Goal: Task Accomplishment & Management: Use online tool/utility

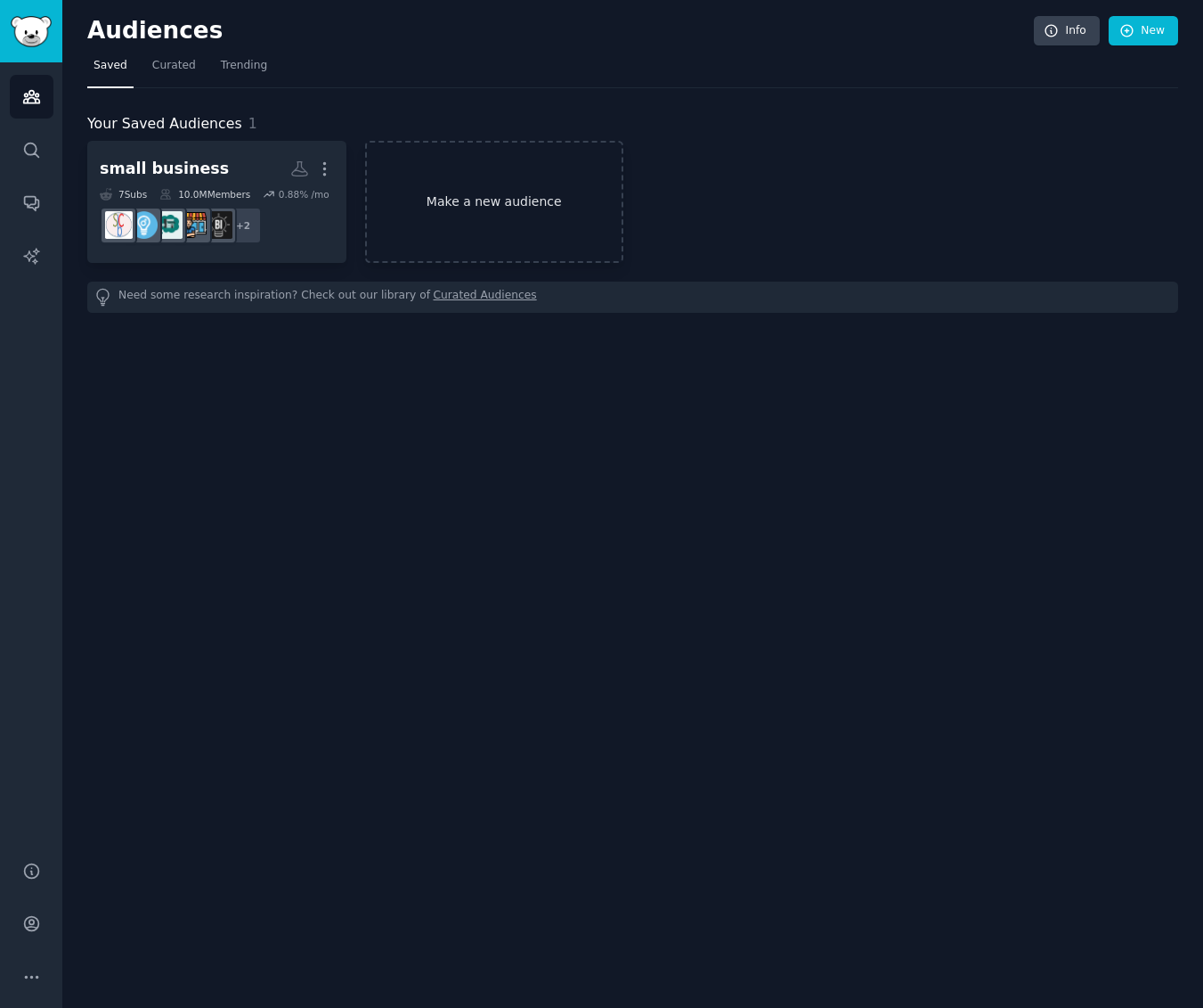
click at [480, 215] on link "Make a new audience" at bounding box center [495, 201] width 260 height 122
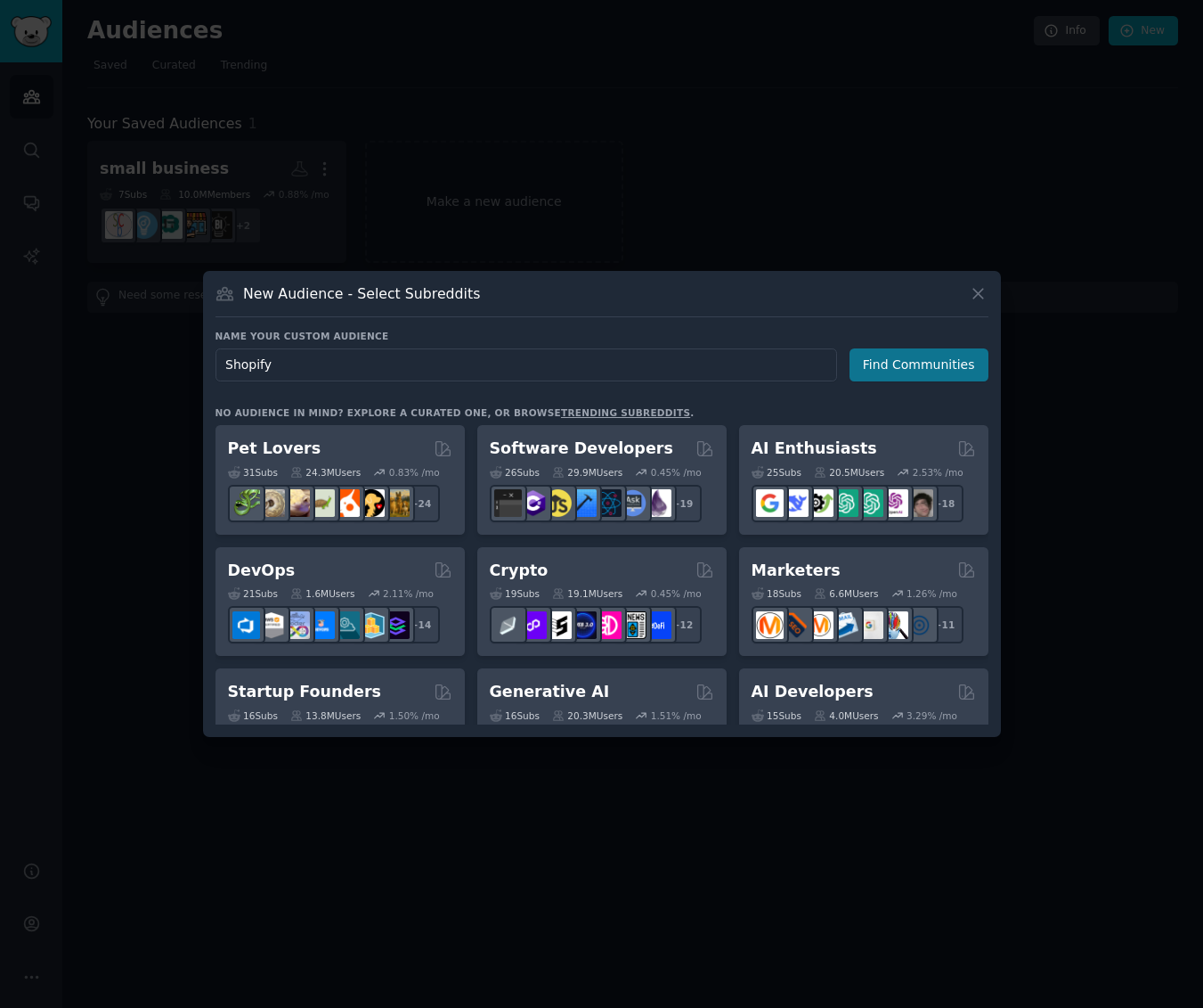
type input "Shopify"
click at [901, 374] on button "Find Communities" at bounding box center [920, 364] width 139 height 33
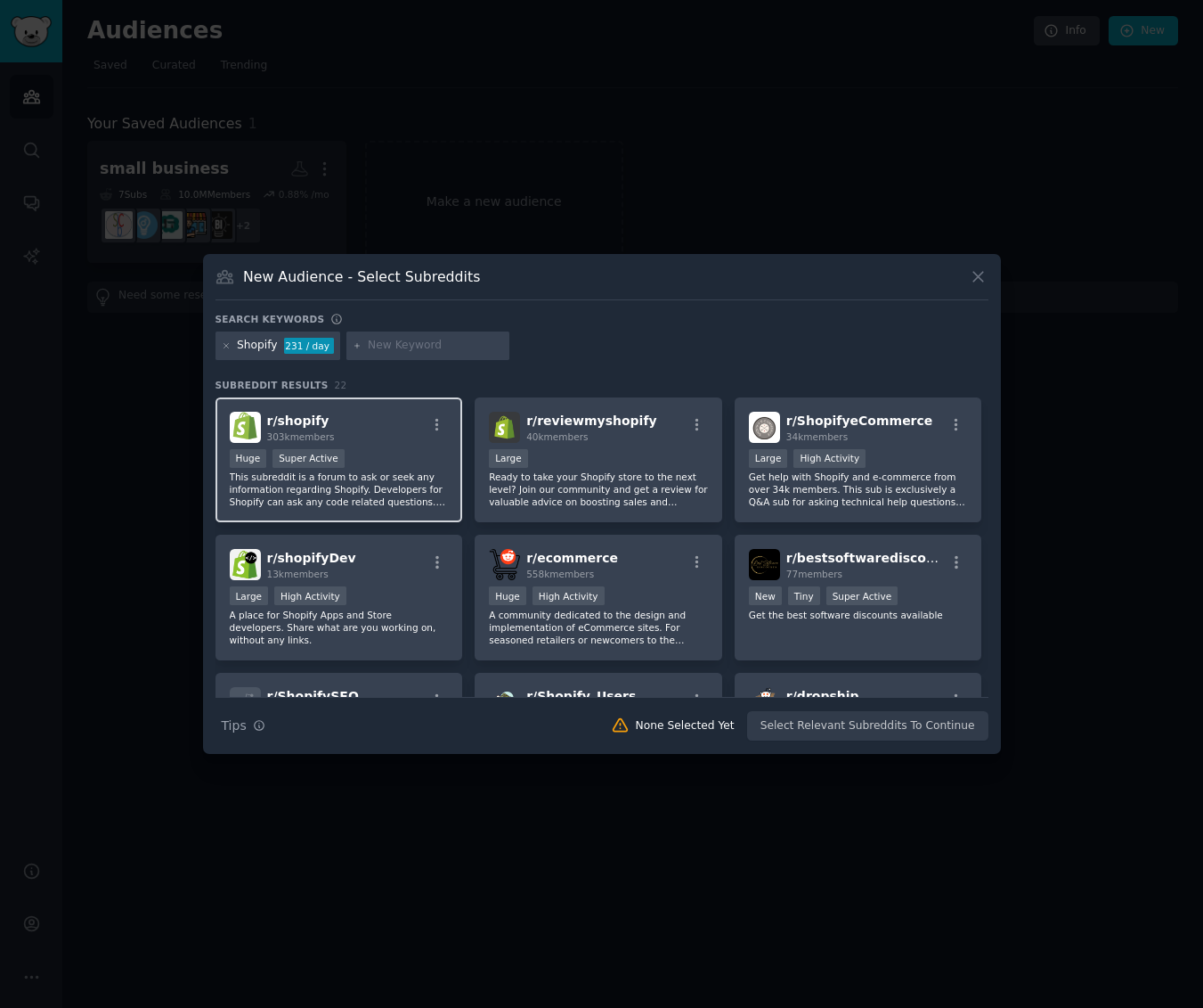
click at [384, 451] on div "Huge Super Active" at bounding box center [339, 460] width 219 height 22
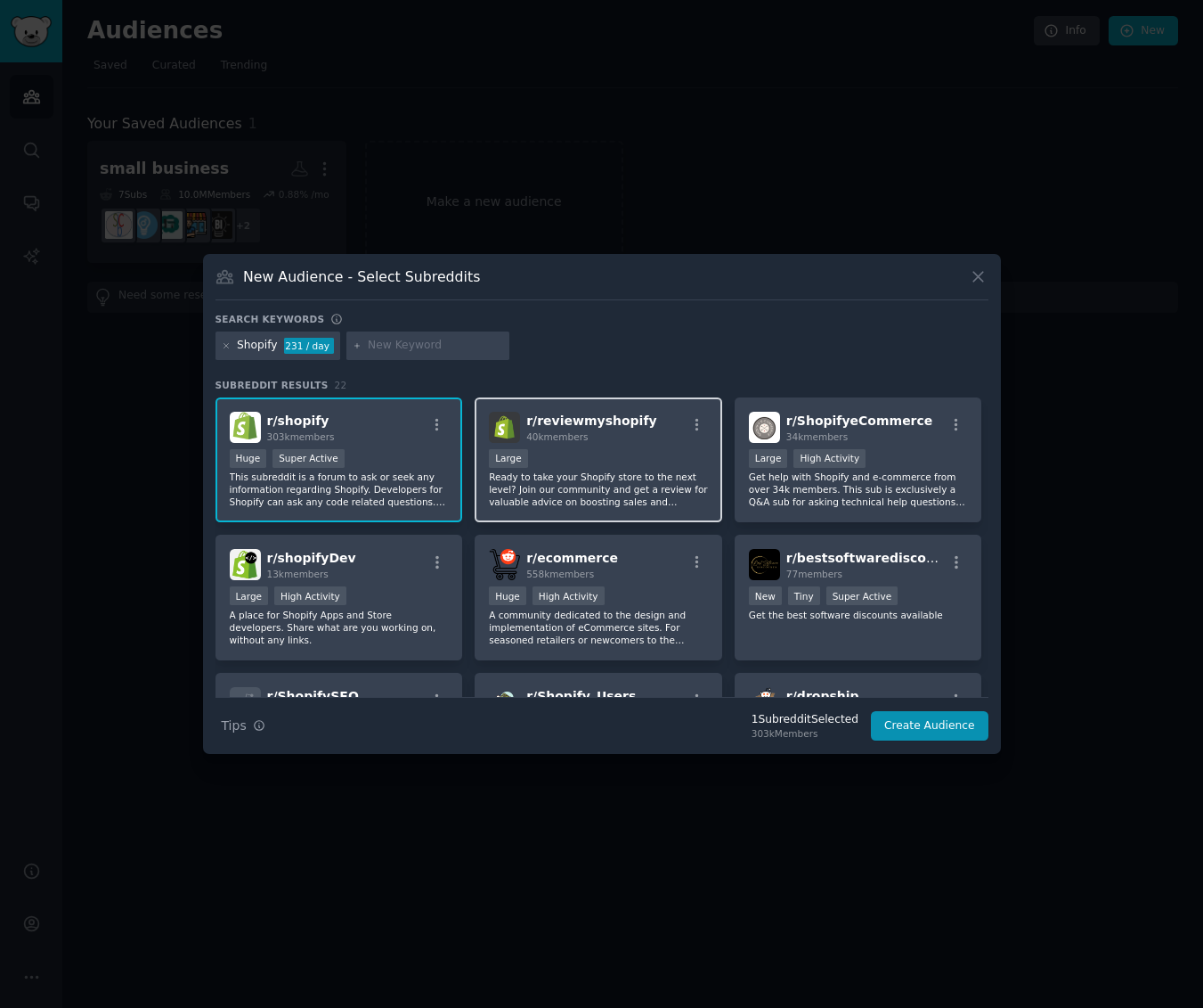
click at [597, 506] on p "Ready to take your Shopify store to the next level? Join our community and get …" at bounding box center [598, 490] width 219 height 38
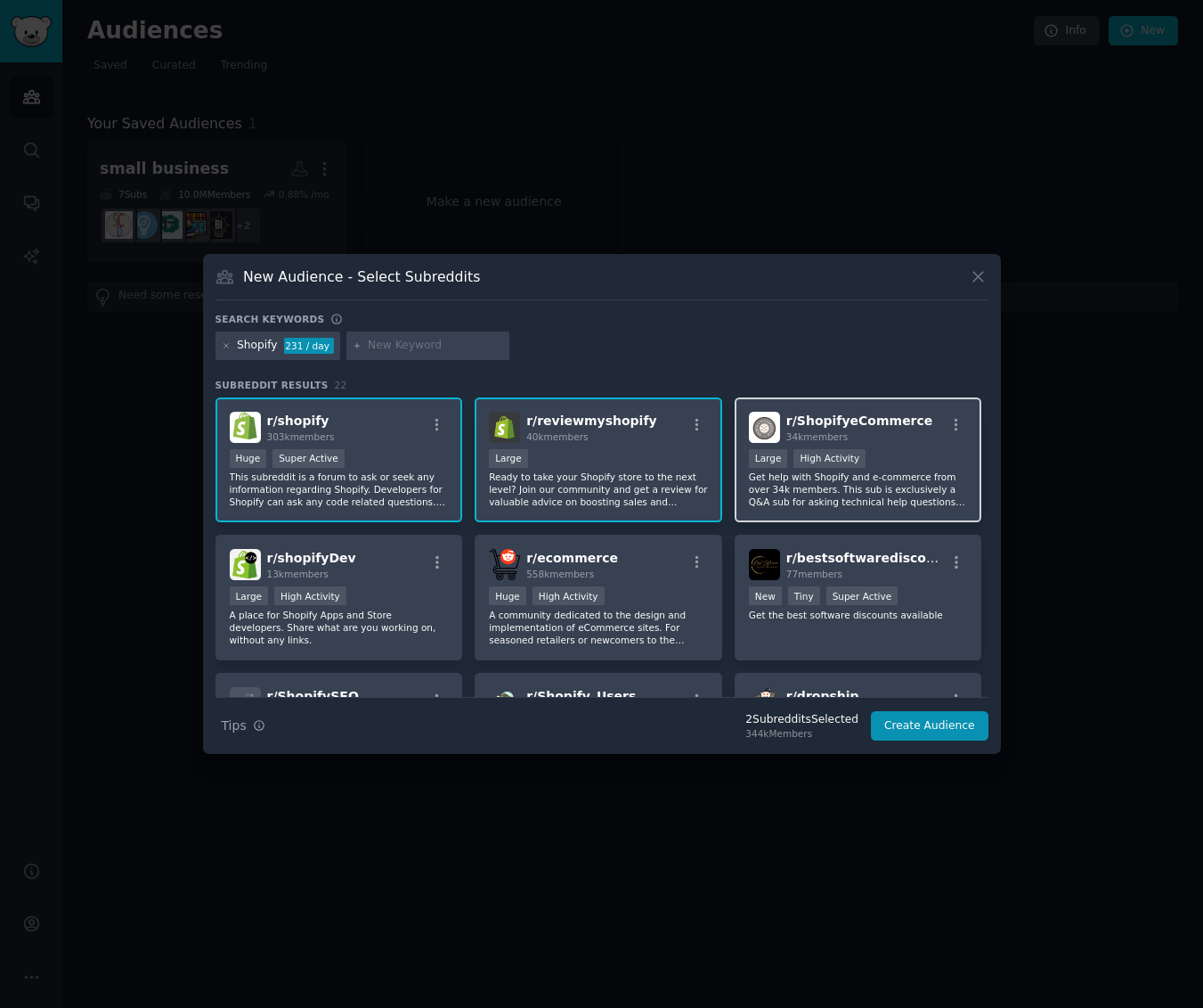
click at [905, 500] on p "Get help with Shopify and e-commerce from over 34k members. This sub is exclusi…" at bounding box center [858, 490] width 219 height 38
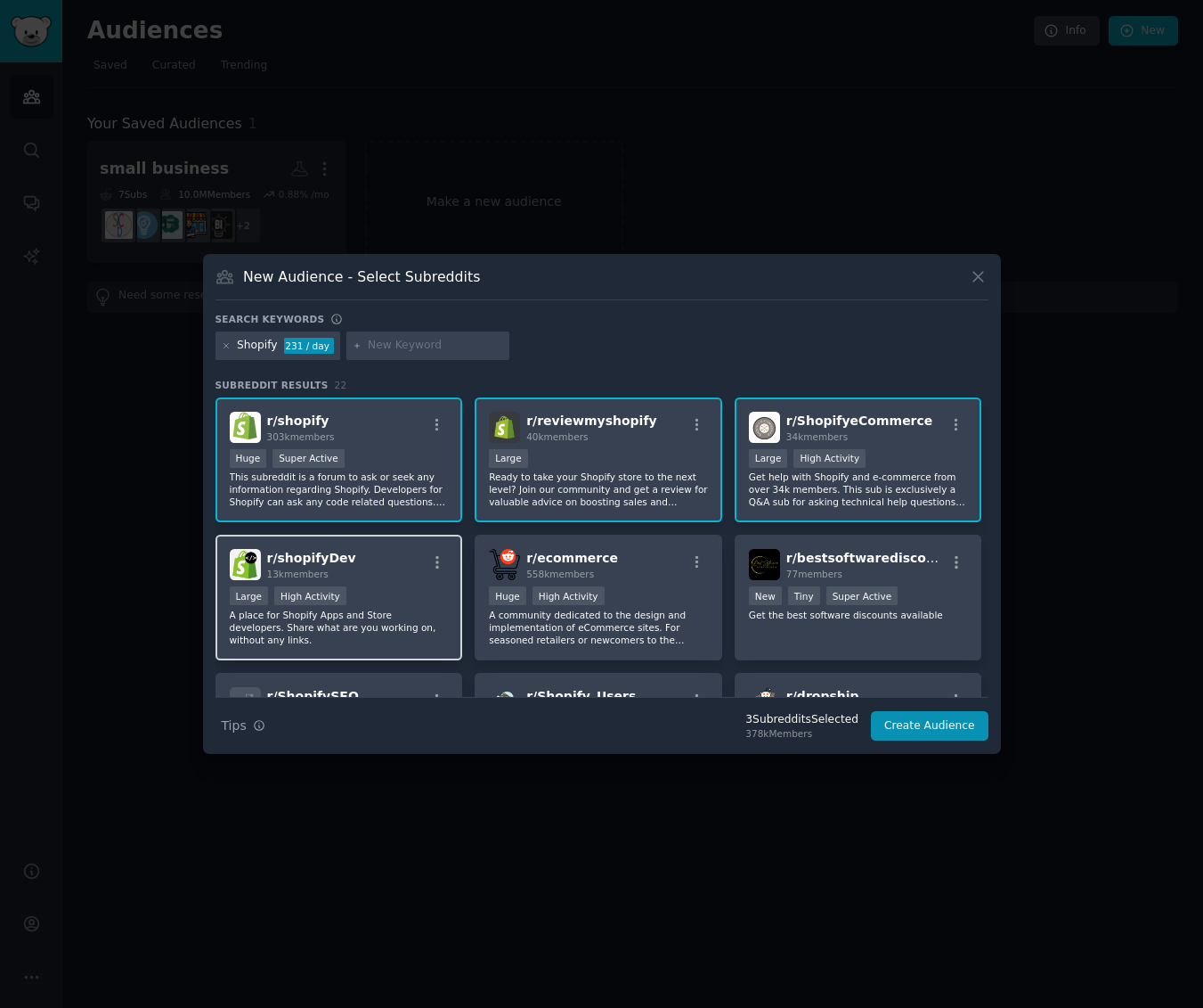
scroll to position [6, 0]
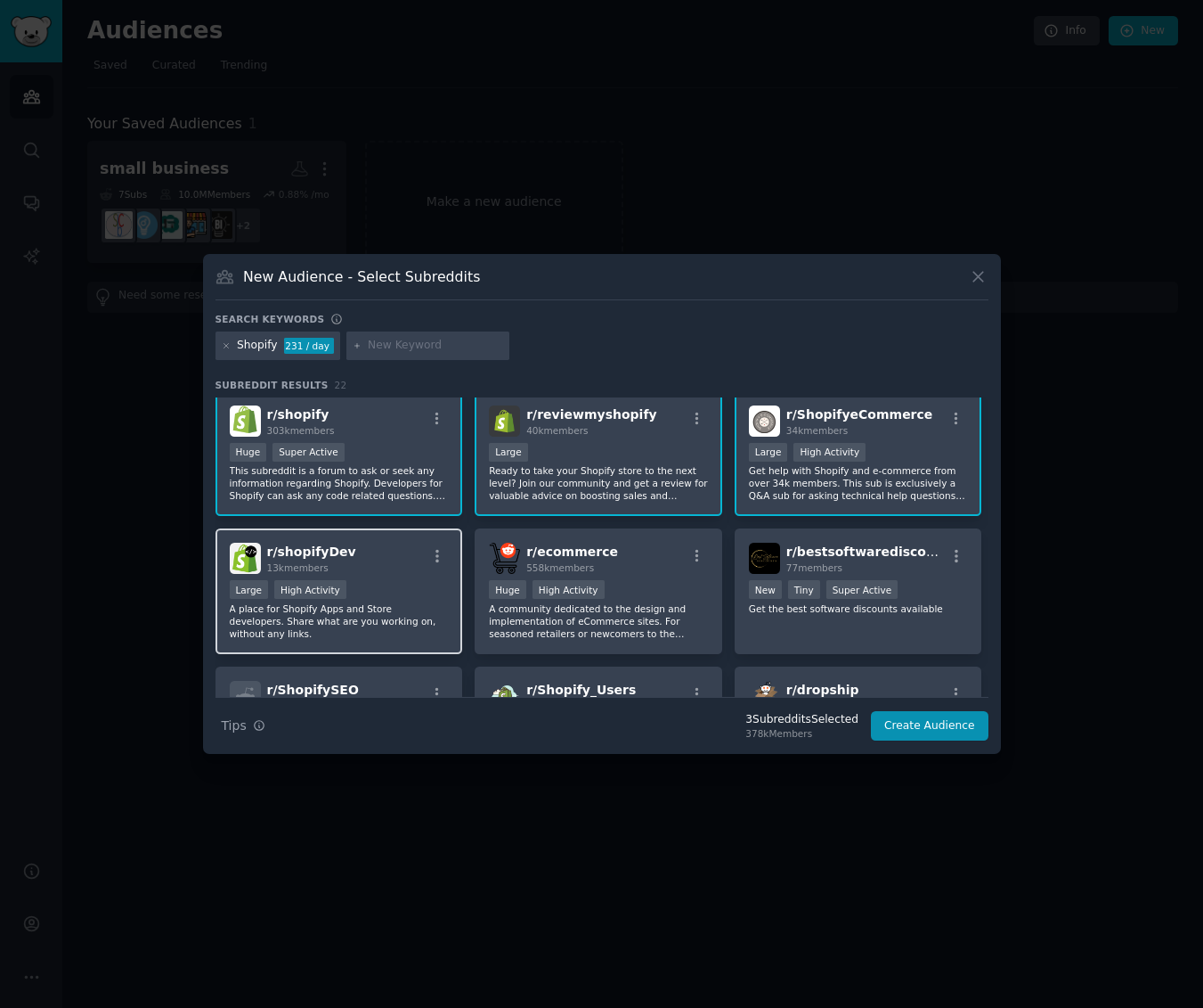
click at [375, 603] on p "A place for Shopify Apps and Store developers. Share what are you working on, w…" at bounding box center [339, 621] width 219 height 38
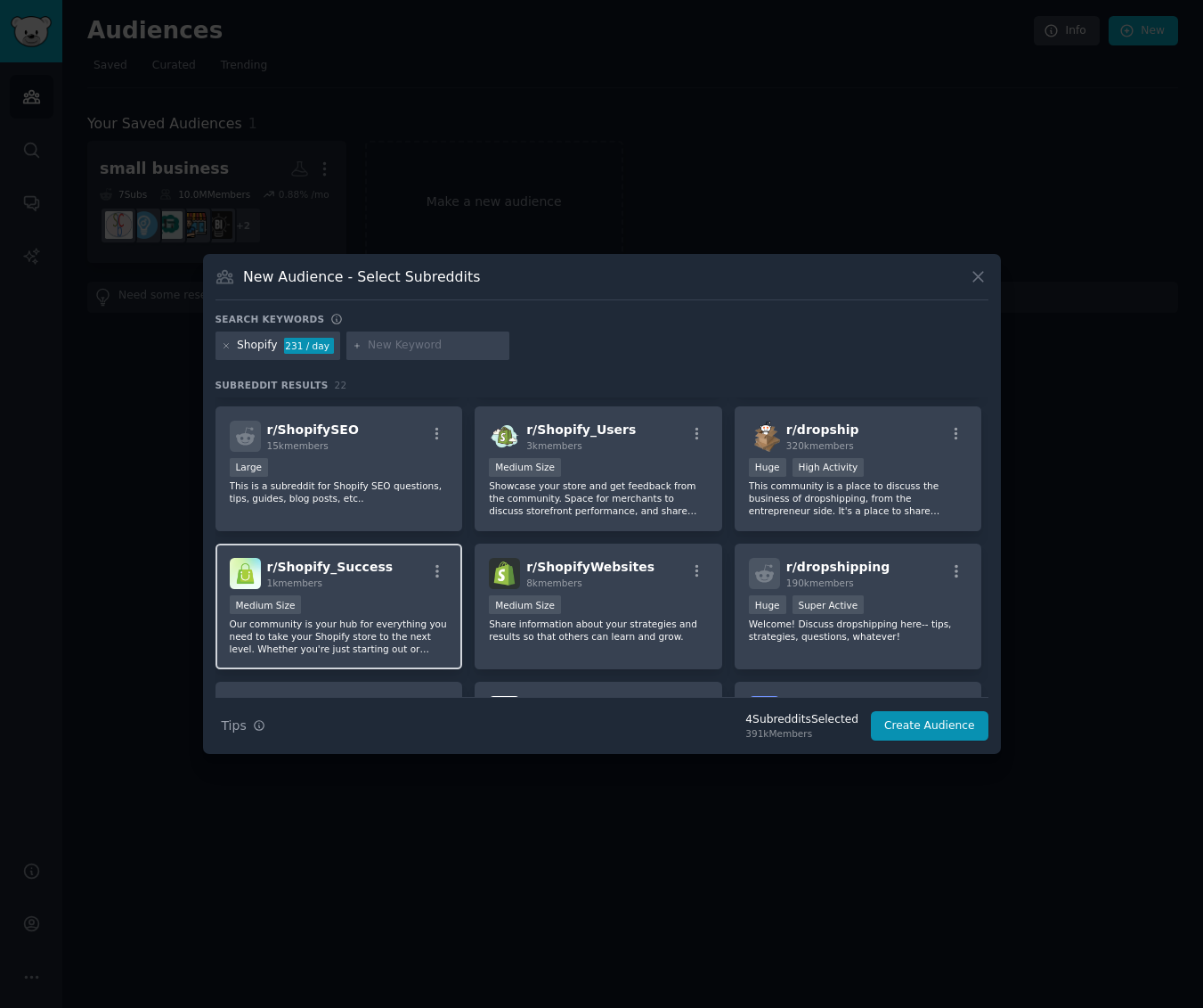
scroll to position [268, 0]
click at [372, 630] on p "Our community is your hub for everything you need to take your Shopify store to…" at bounding box center [339, 635] width 219 height 38
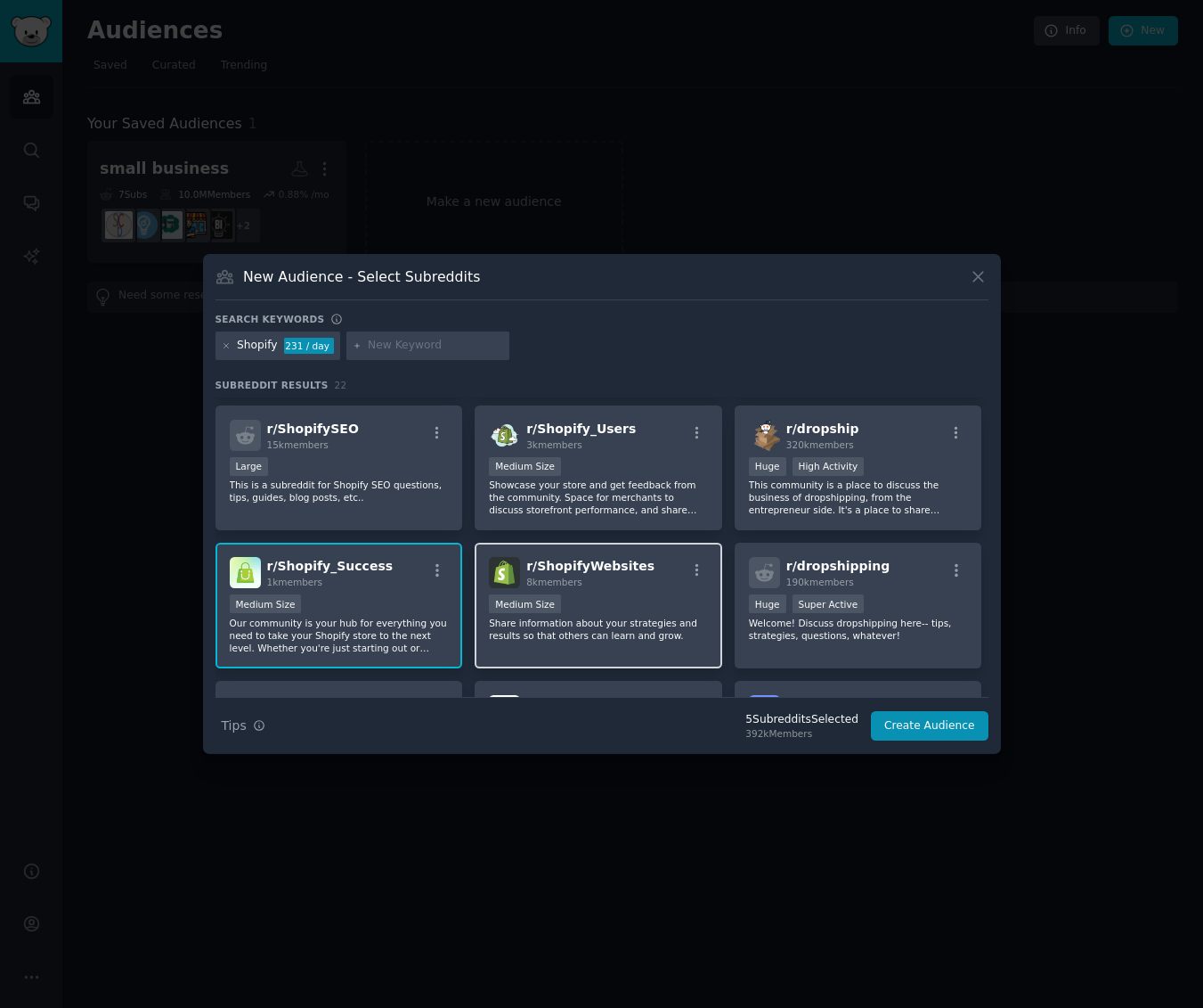
click at [620, 614] on div "Medium Size" at bounding box center [598, 606] width 219 height 22
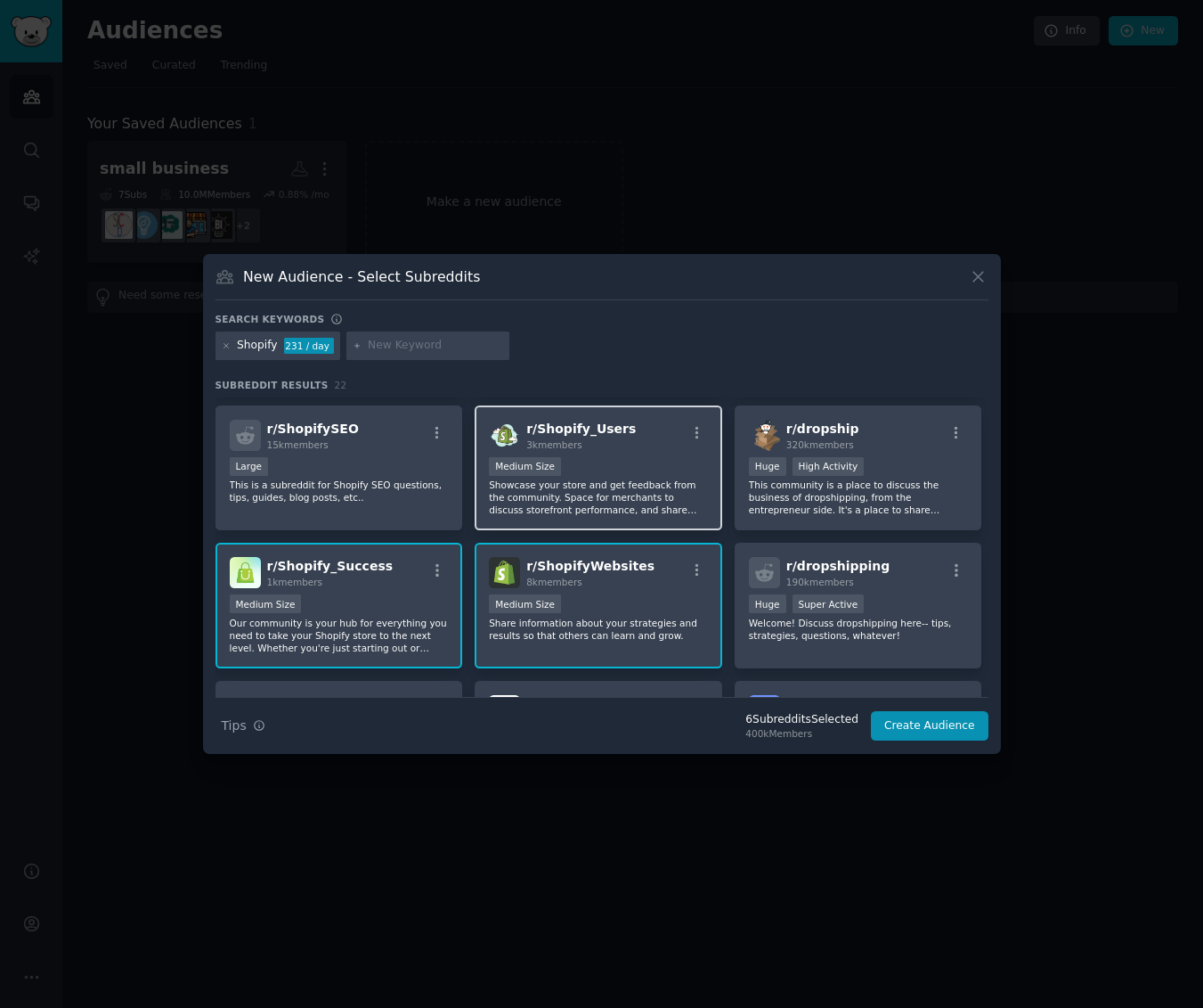
click at [610, 477] on div "Medium Size" at bounding box center [598, 468] width 219 height 22
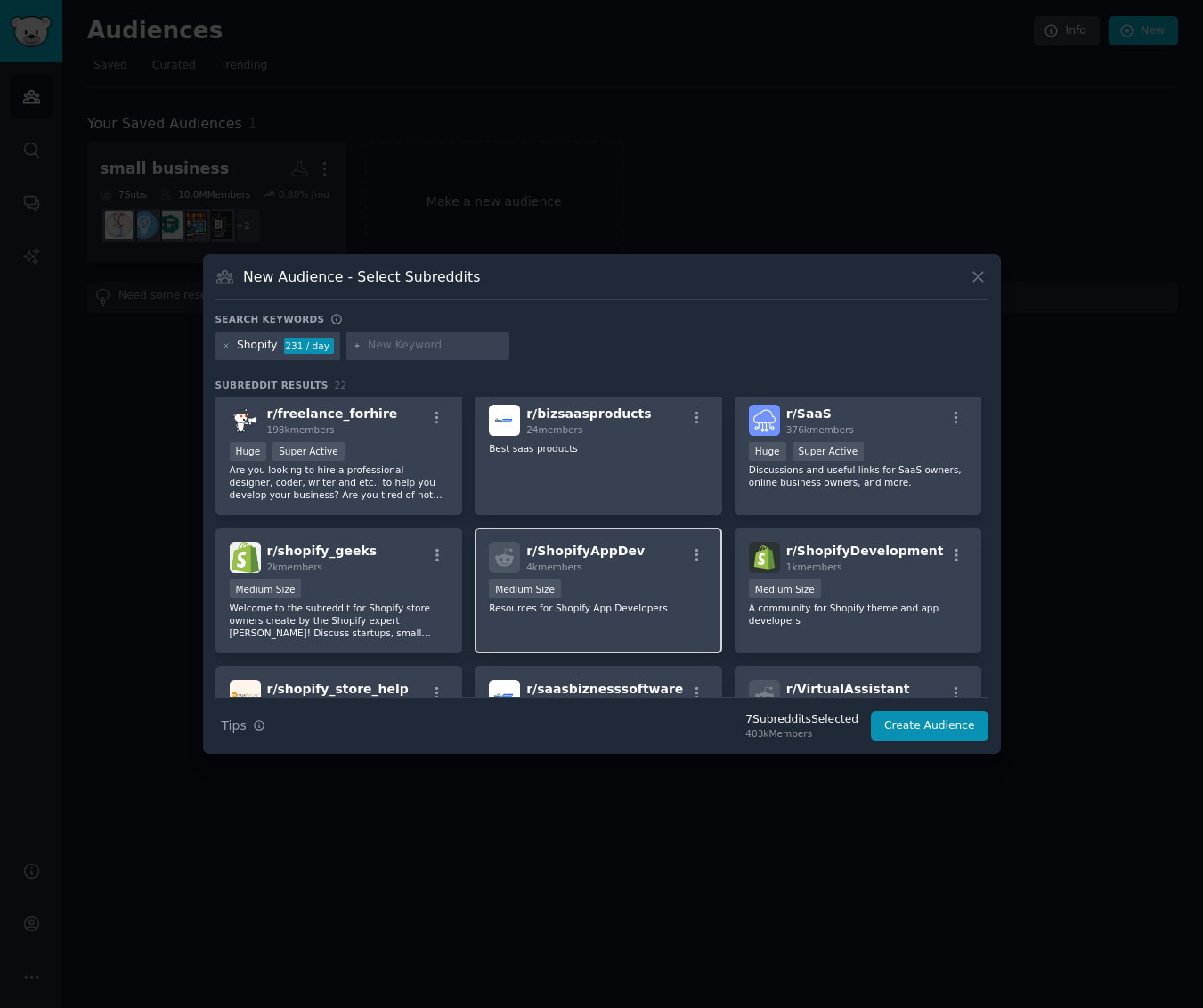
scroll to position [624, 0]
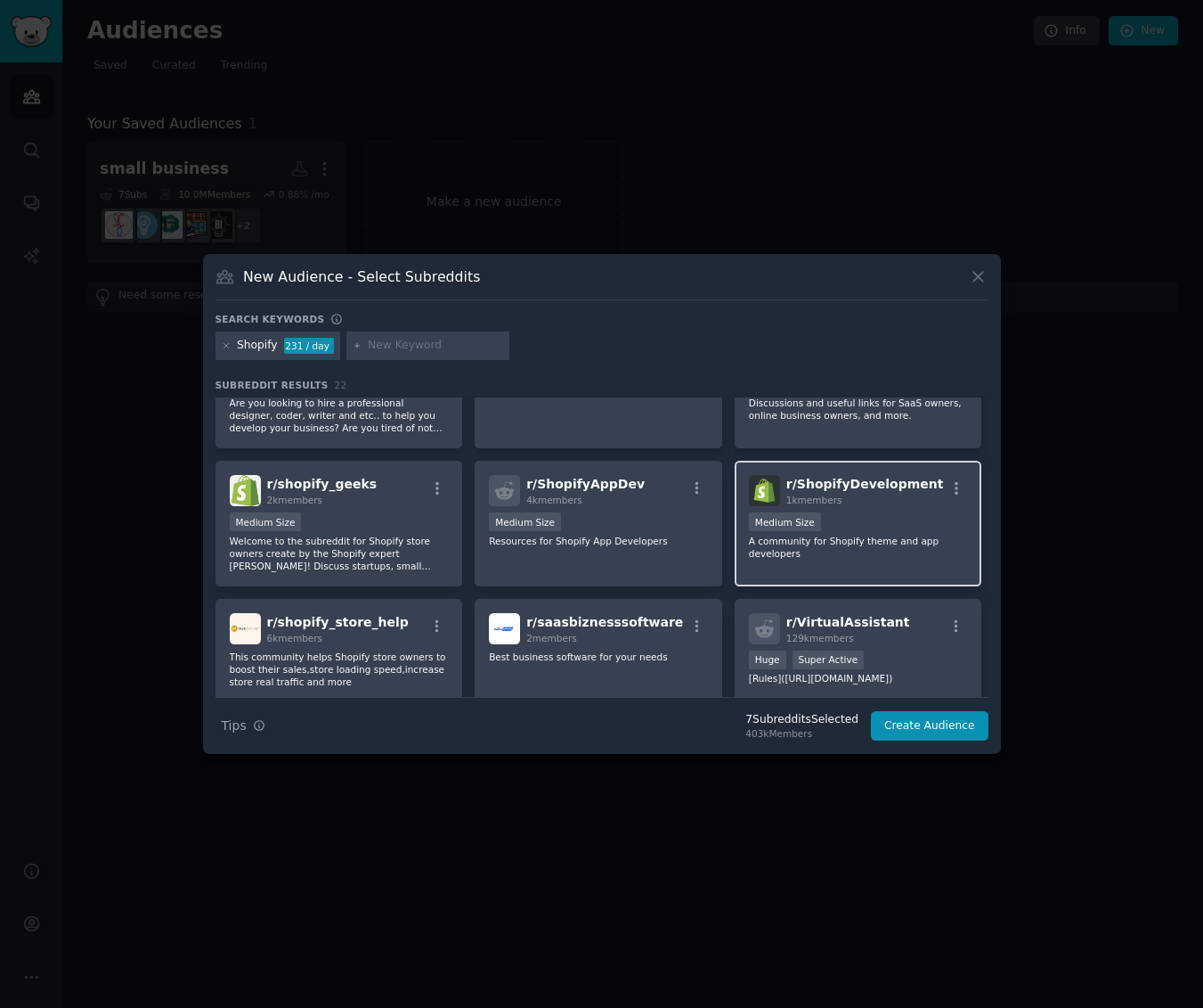
click at [888, 524] on div "Medium Size" at bounding box center [858, 523] width 219 height 22
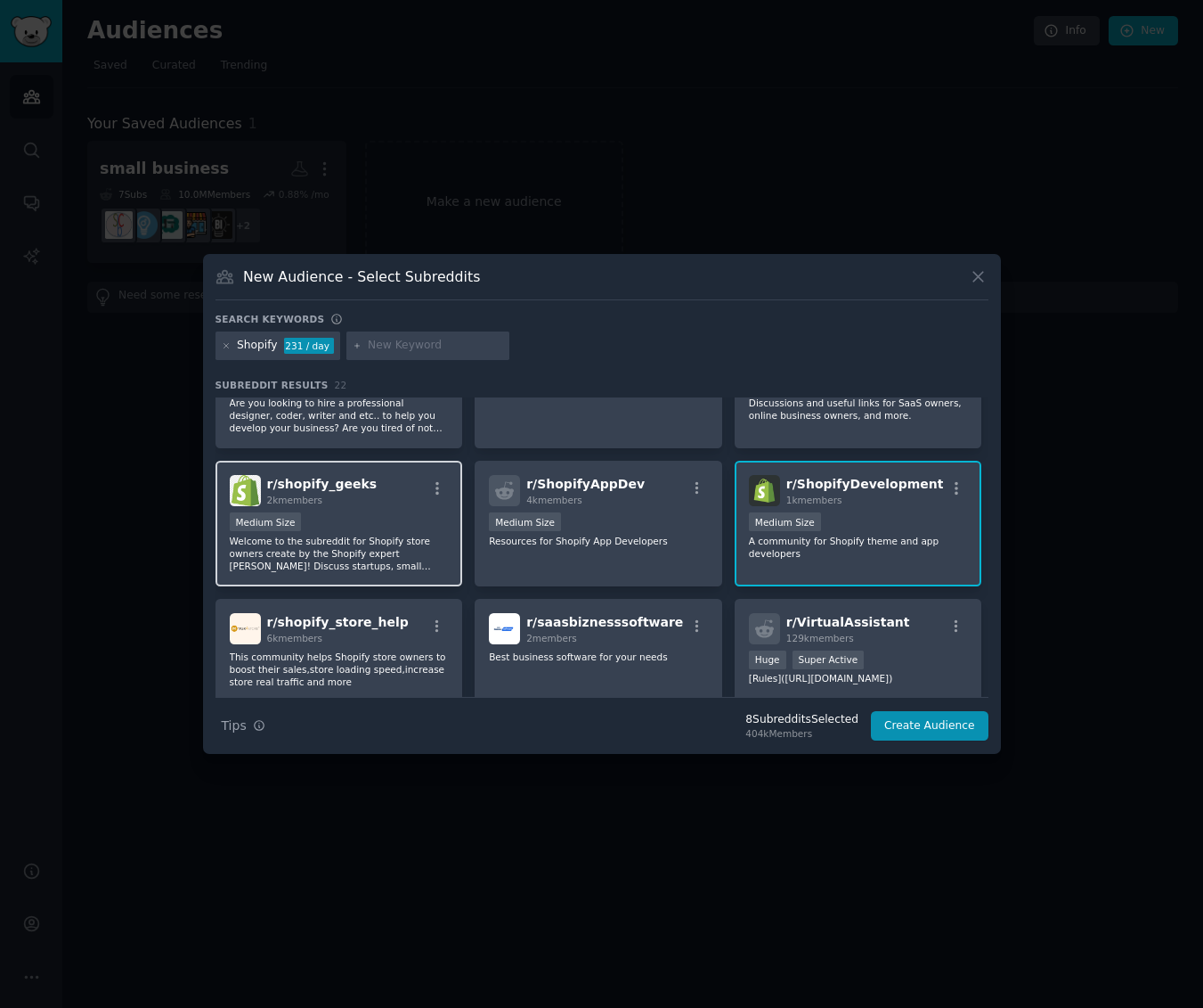
click at [383, 524] on div "Medium Size" at bounding box center [339, 523] width 219 height 22
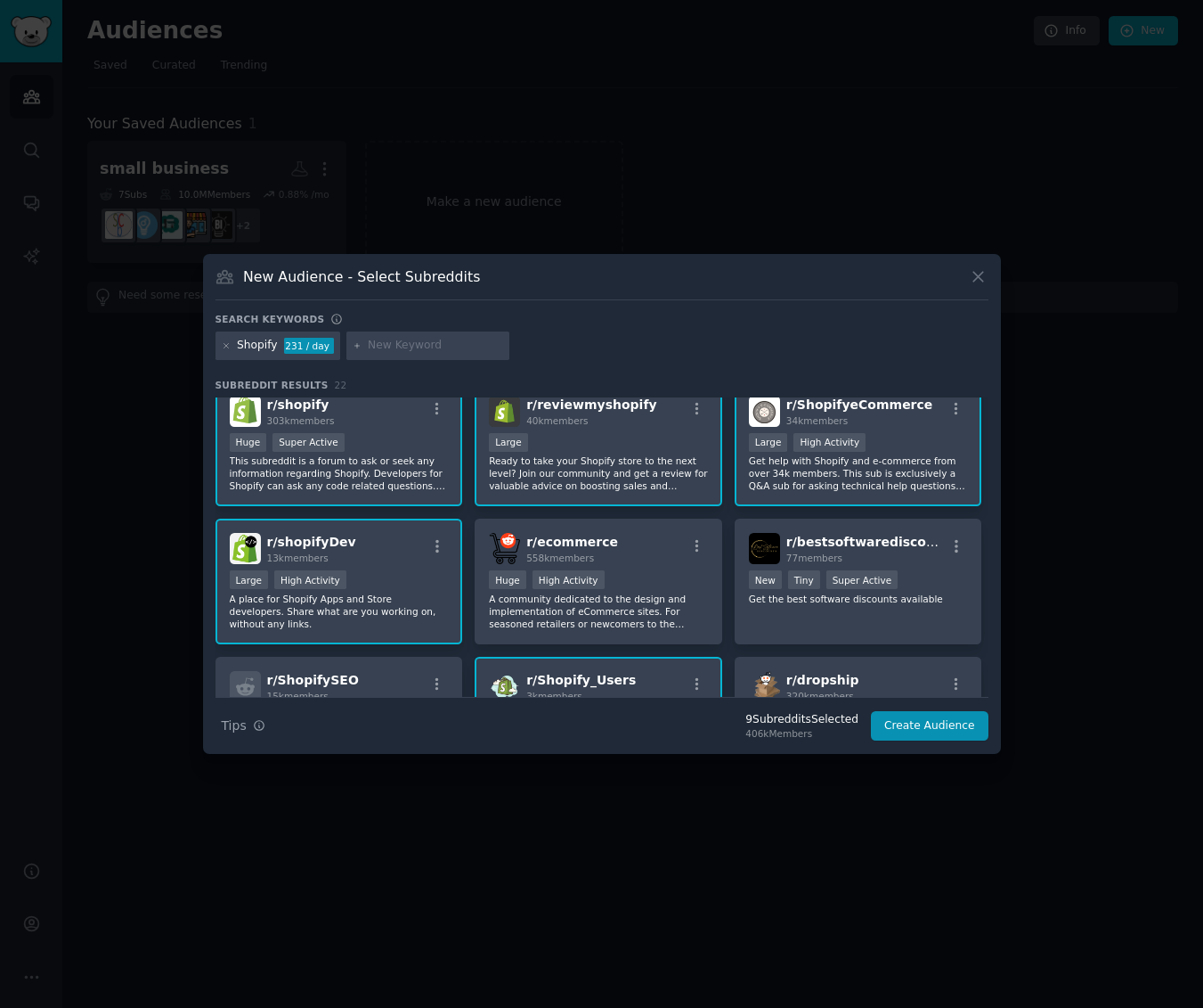
scroll to position [0, 0]
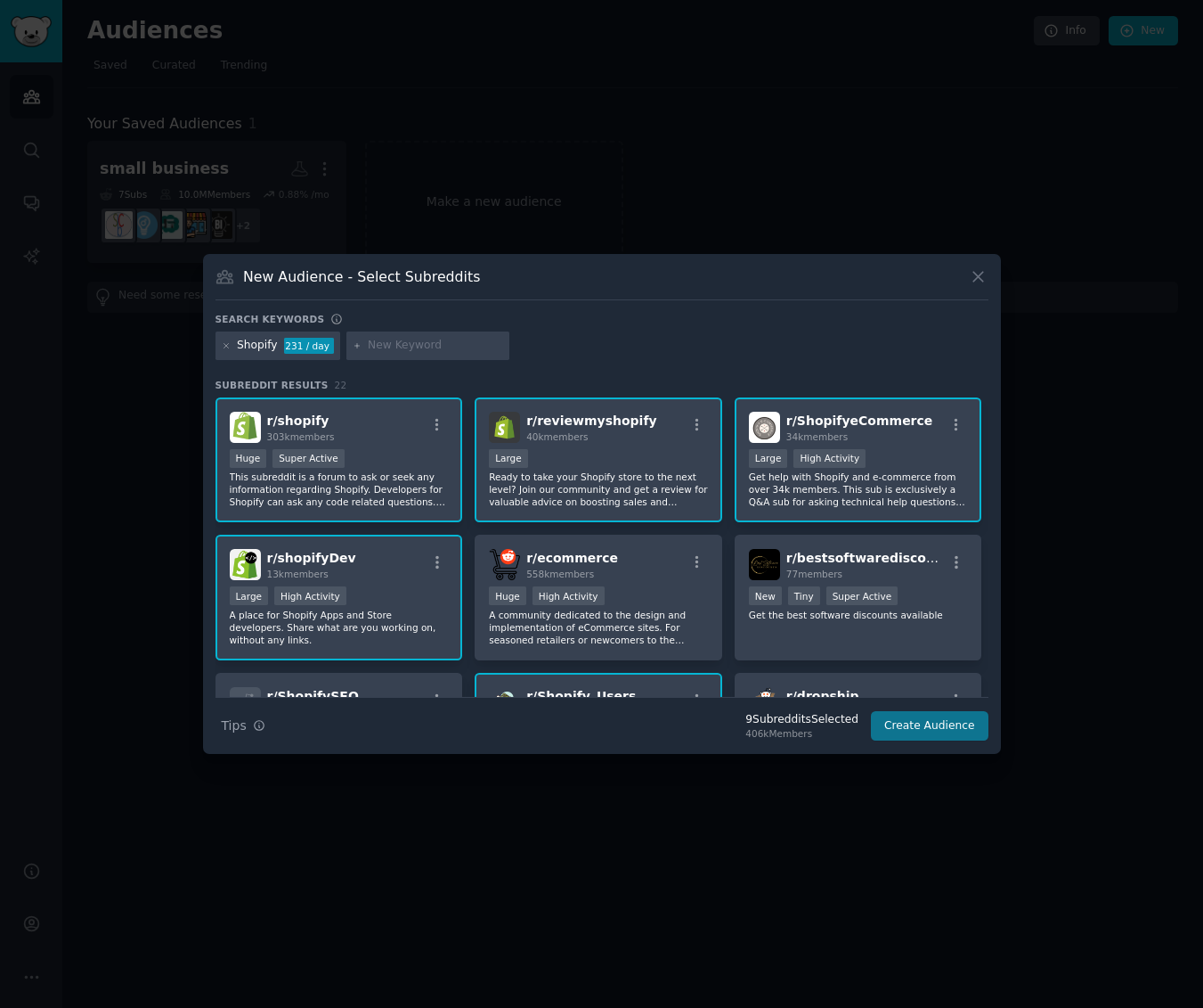
click at [937, 727] on button "Create Audience" at bounding box center [930, 726] width 118 height 31
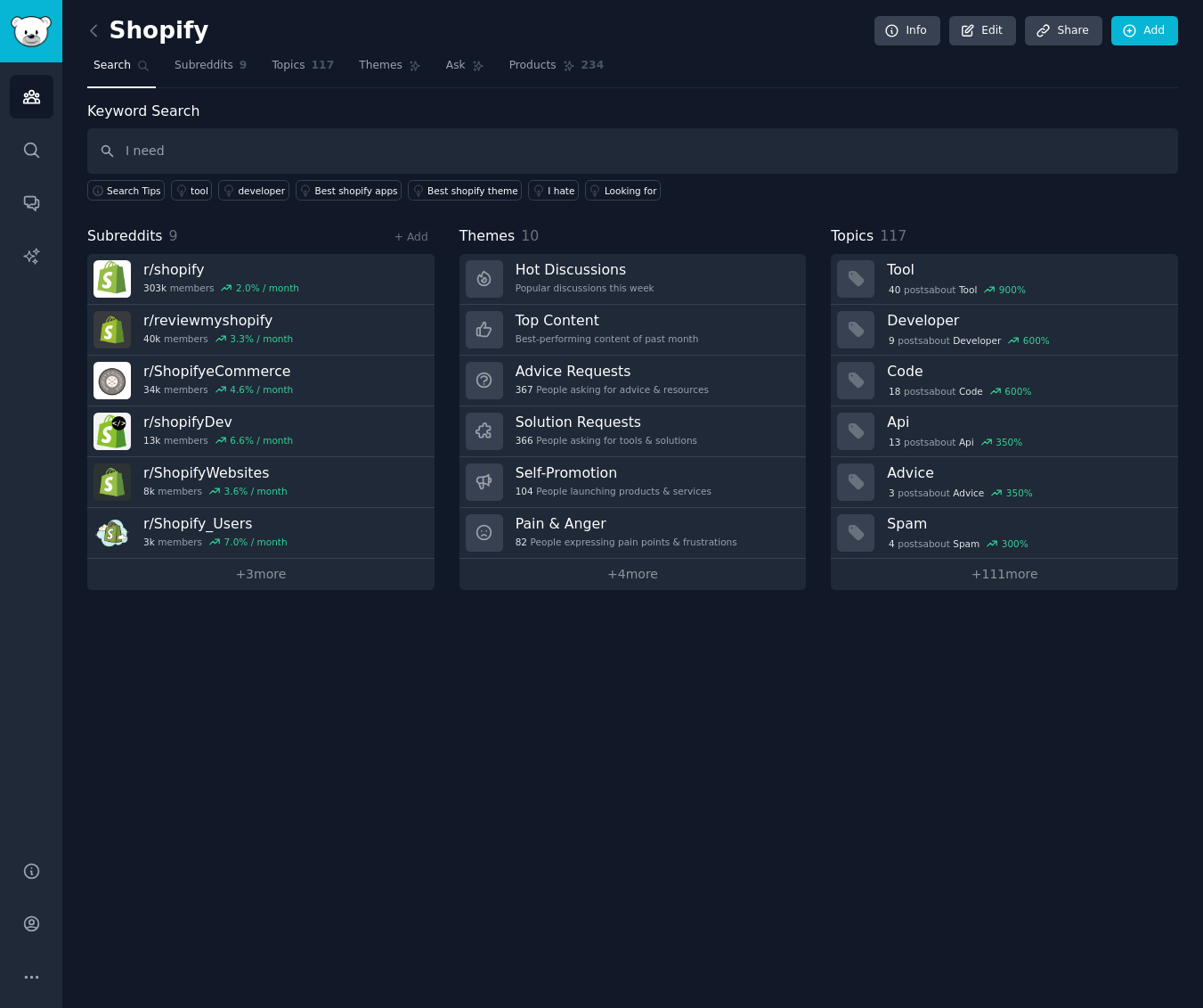
type input "I need"
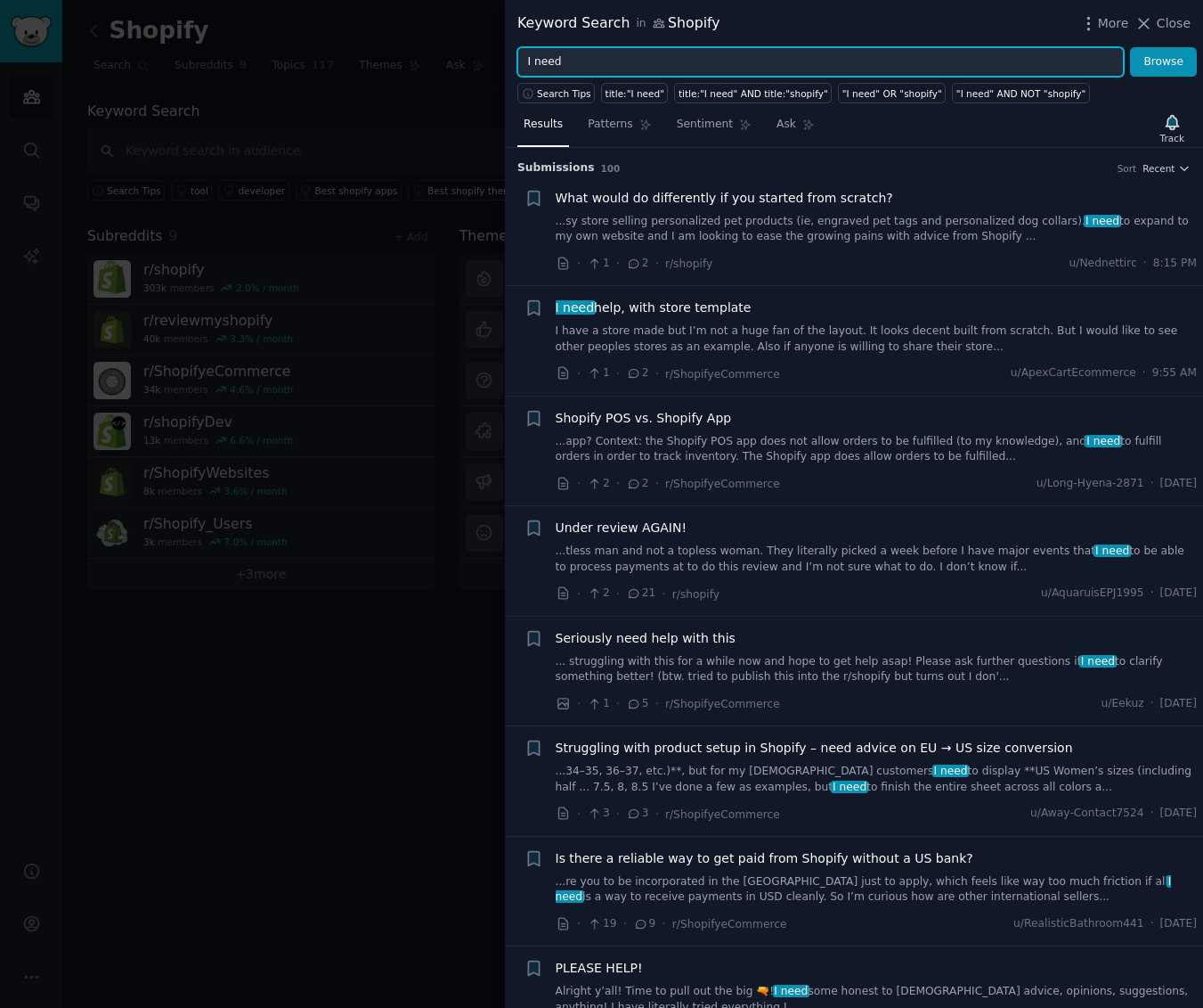
drag, startPoint x: 549, startPoint y: 59, endPoint x: 450, endPoint y: 51, distance: 99.3
click at [450, 51] on div "Keyword Search in Shopify More Close I need Browse Search Tips title:"I need" t…" at bounding box center [602, 504] width 1203 height 1008
type input "plugin"
click at [1046, 61] on button "Browse" at bounding box center [1163, 62] width 66 height 31
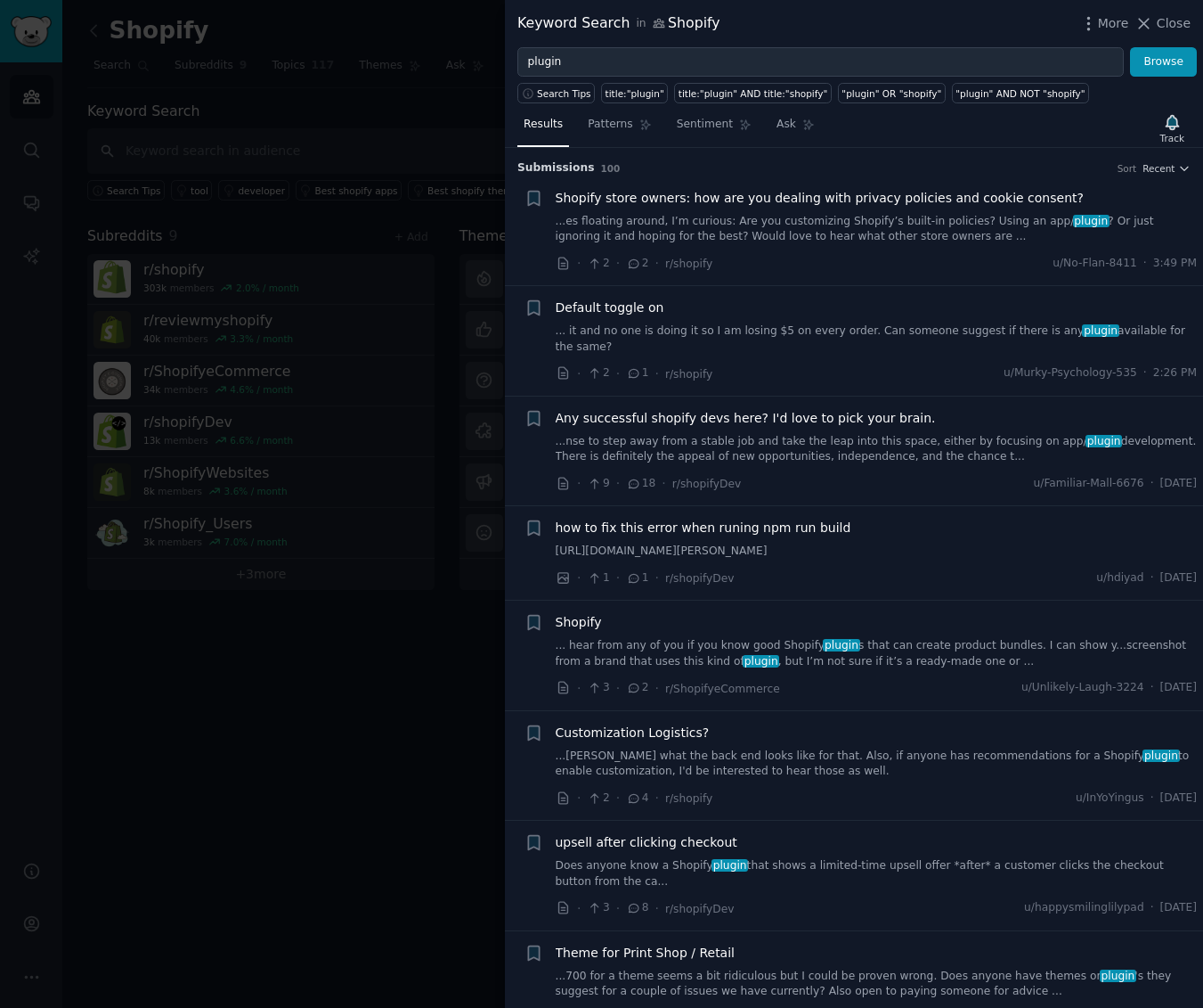
click at [850, 411] on span "Any successful shopify devs here? I'd love to pick your brain." at bounding box center [746, 418] width 381 height 19
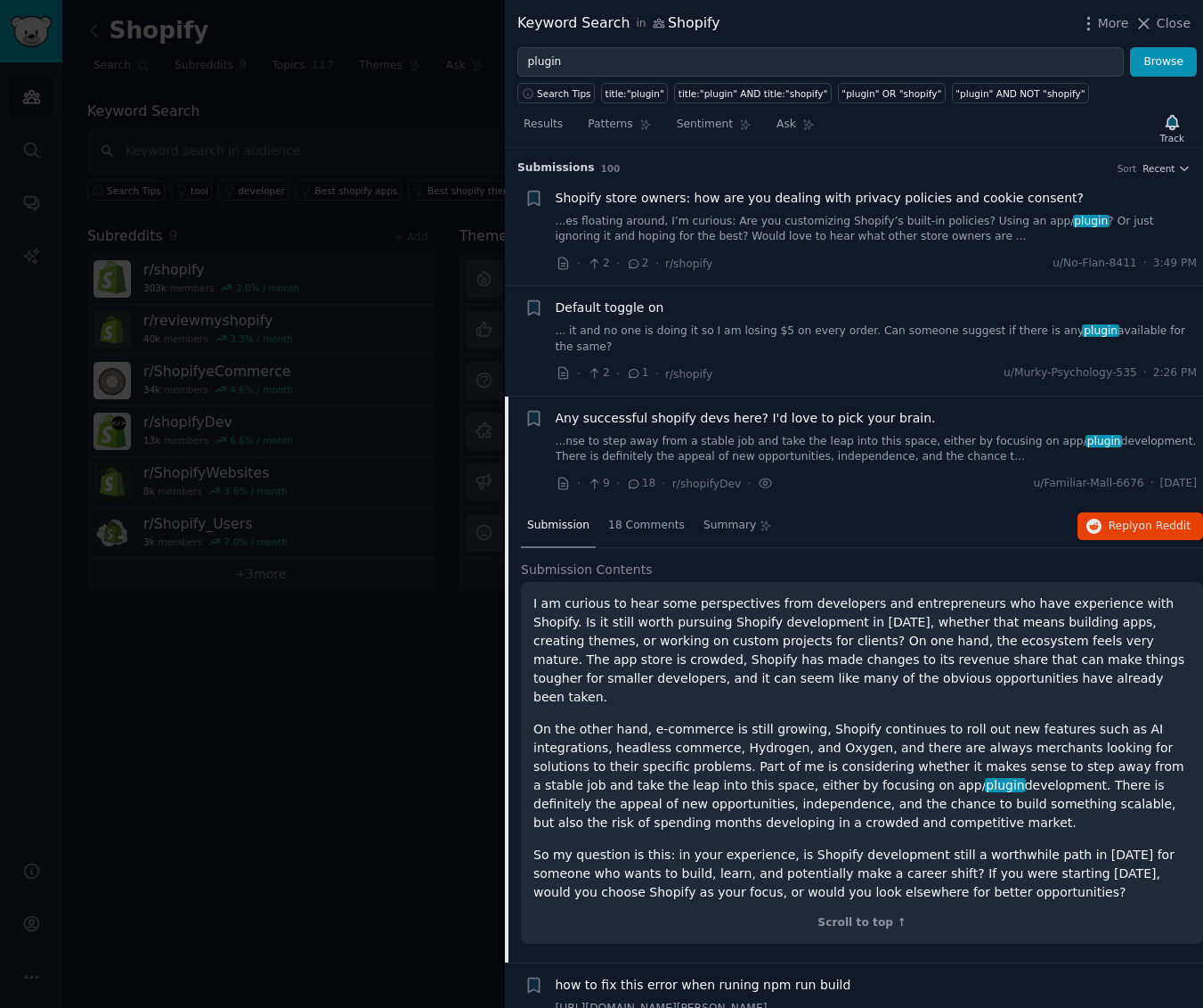
scroll to position [246, 0]
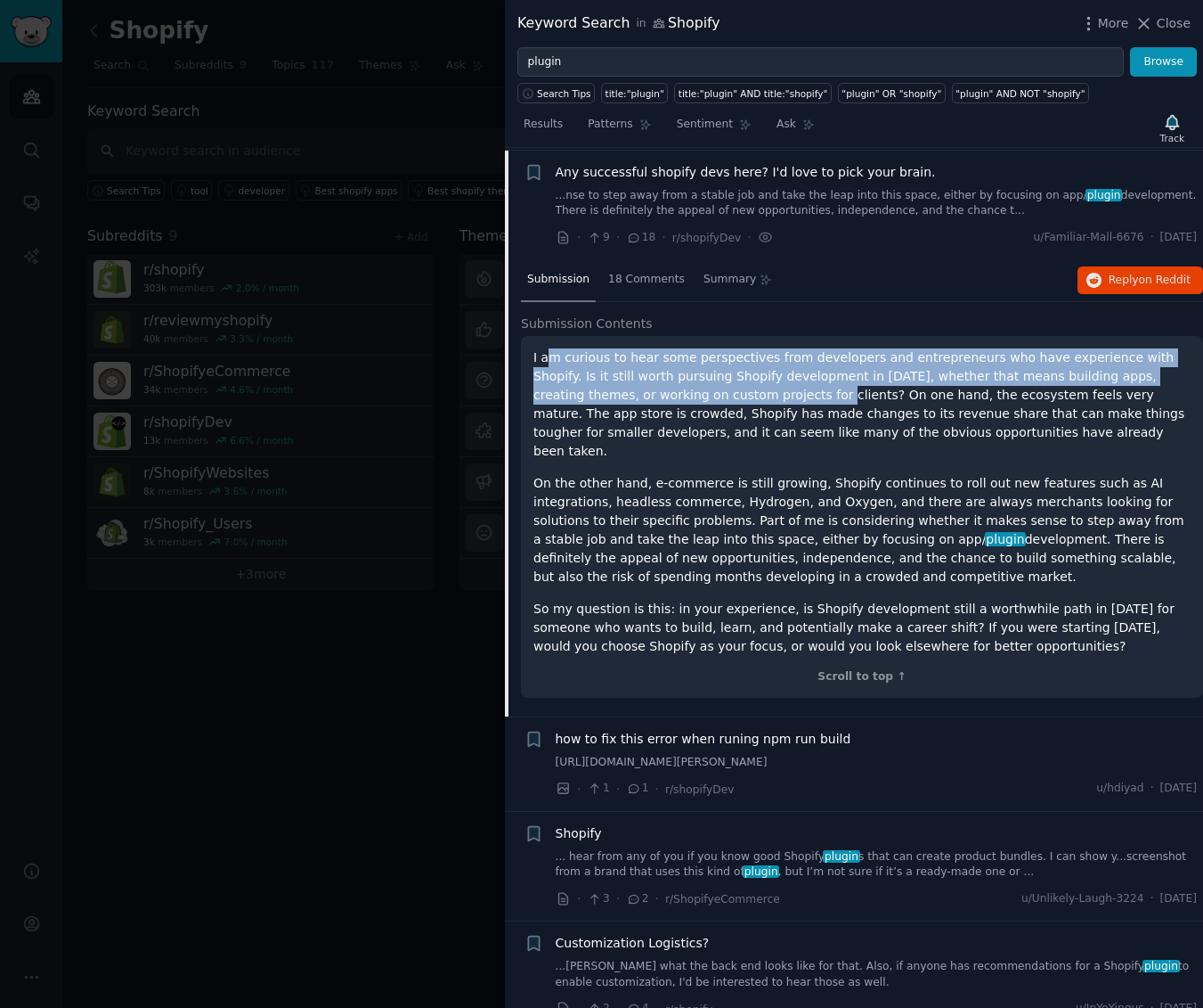
drag, startPoint x: 551, startPoint y: 361, endPoint x: 724, endPoint y: 387, distance: 174.9
click at [724, 387] on p "I am curious to hear some perspectives from developers and entrepreneurs who ha…" at bounding box center [861, 403] width 657 height 112
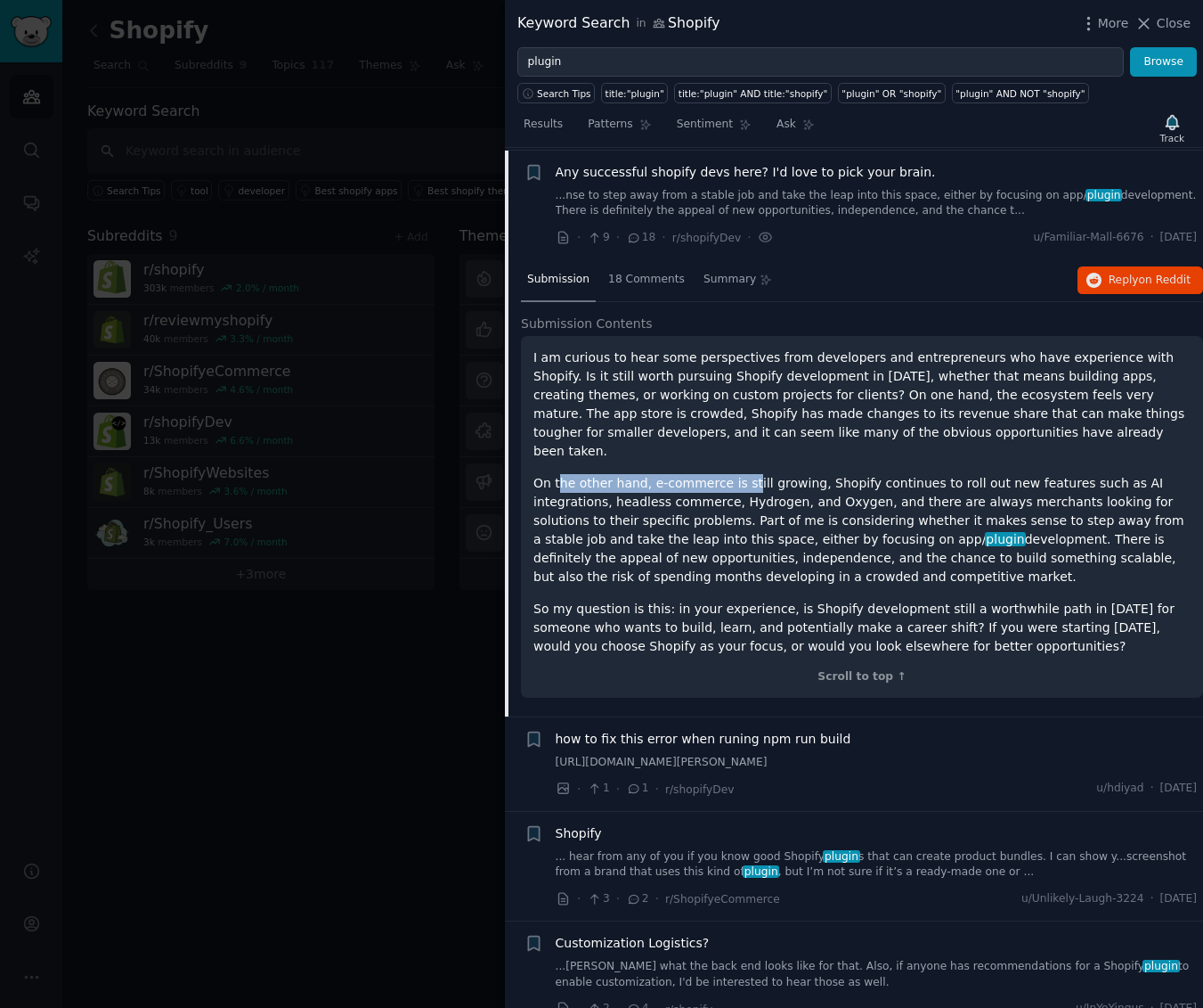
drag, startPoint x: 556, startPoint y: 459, endPoint x: 748, endPoint y: 458, distance: 192.0
click at [744, 474] on p "On the other hand, e-commerce is still growing, Shopify continues to roll out n…" at bounding box center [861, 529] width 657 height 112
click at [864, 669] on div "Scroll to top ↑" at bounding box center [861, 677] width 657 height 16
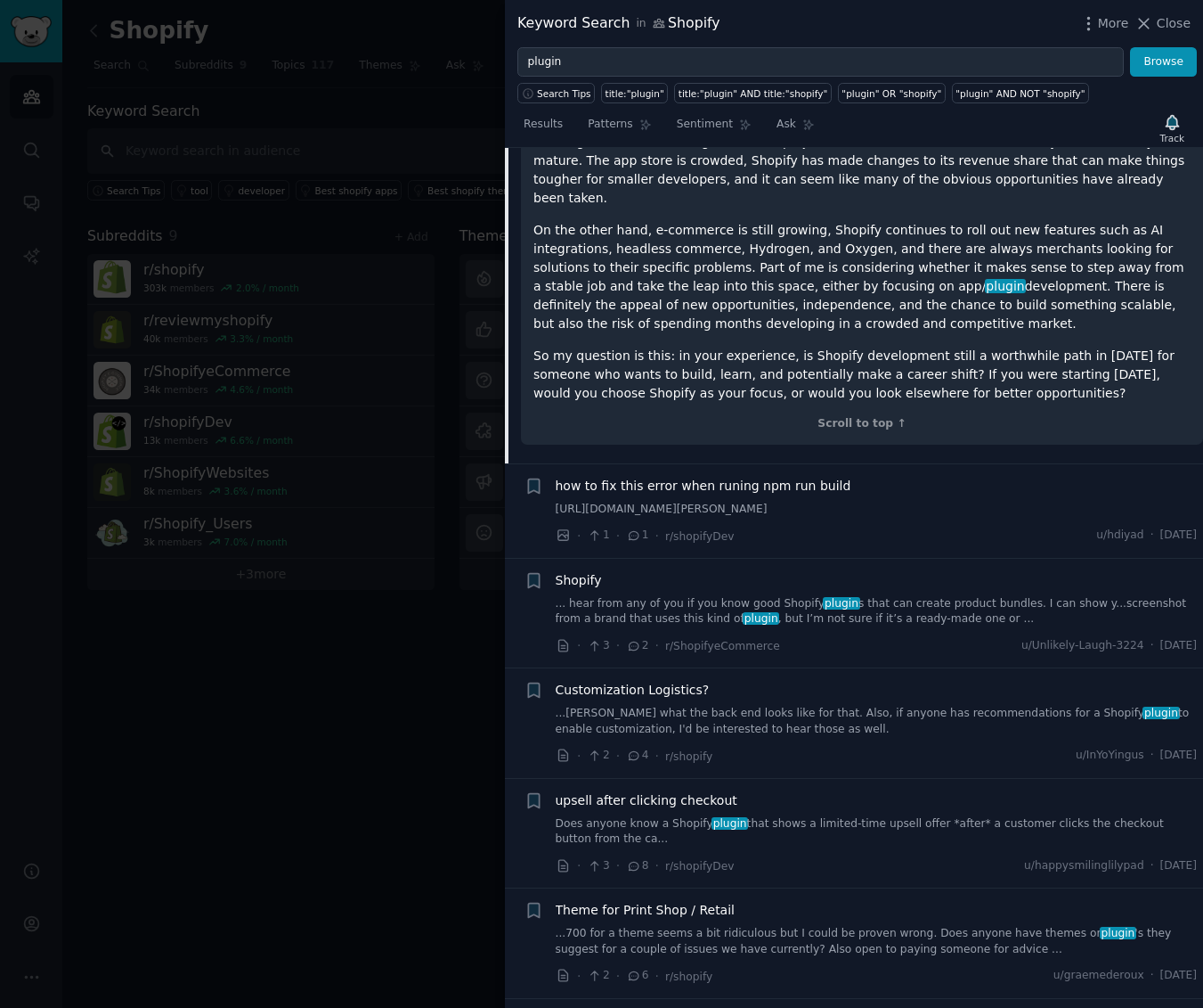
scroll to position [504, 0]
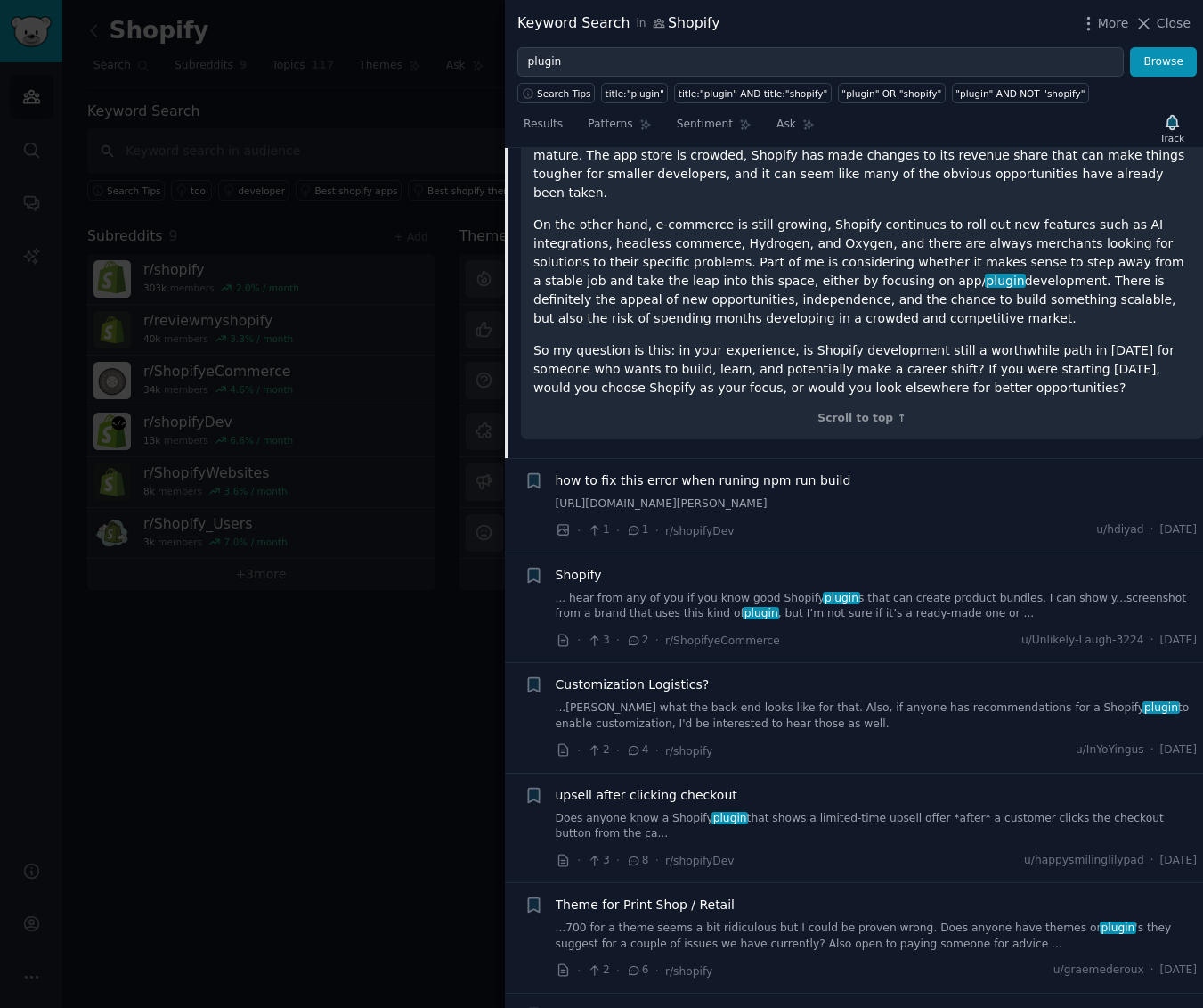
click at [851, 591] on link "... hear from any of you if you know good Shopify plugin s that can create prod…" at bounding box center [877, 606] width 642 height 31
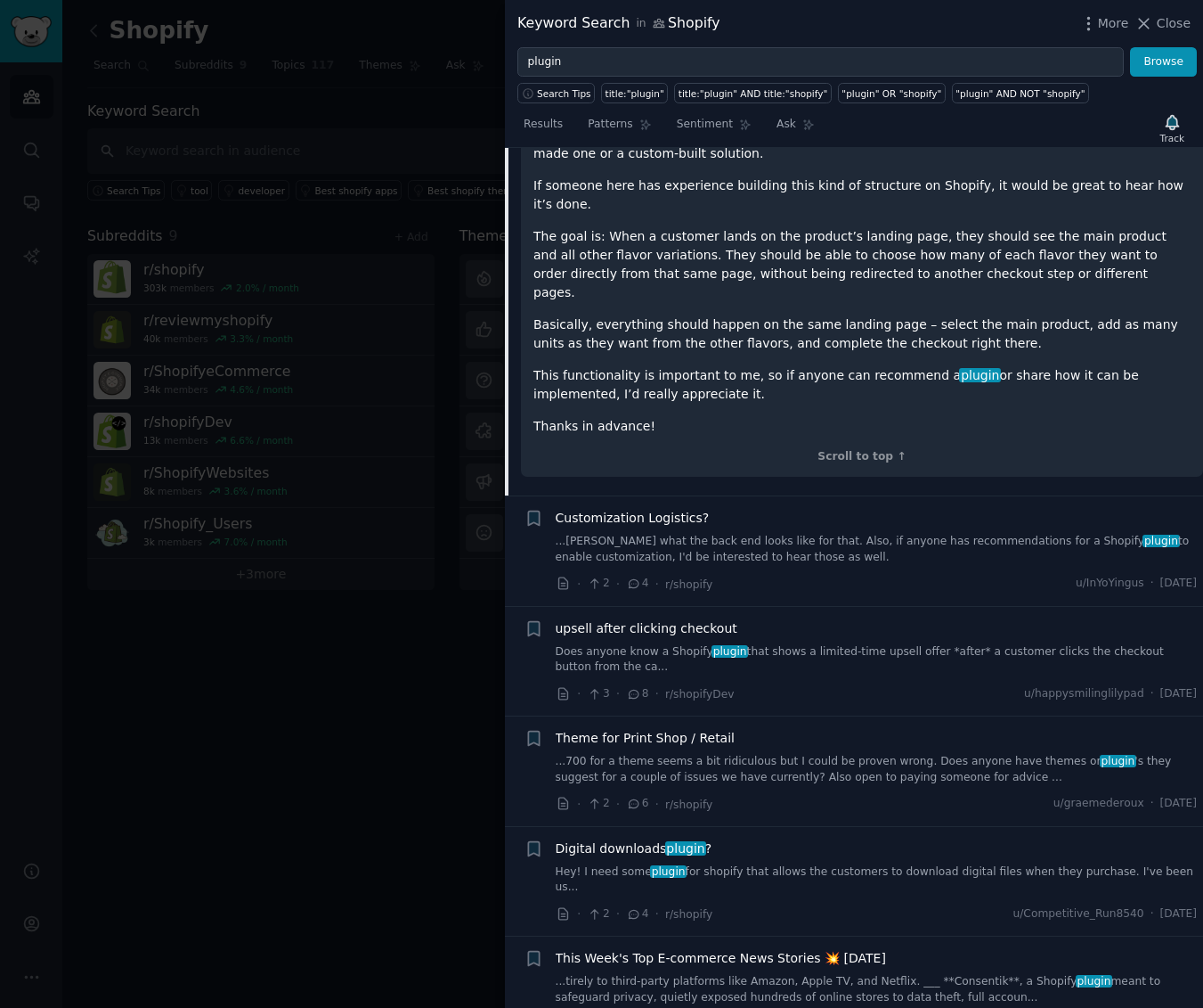
scroll to position [768, 0]
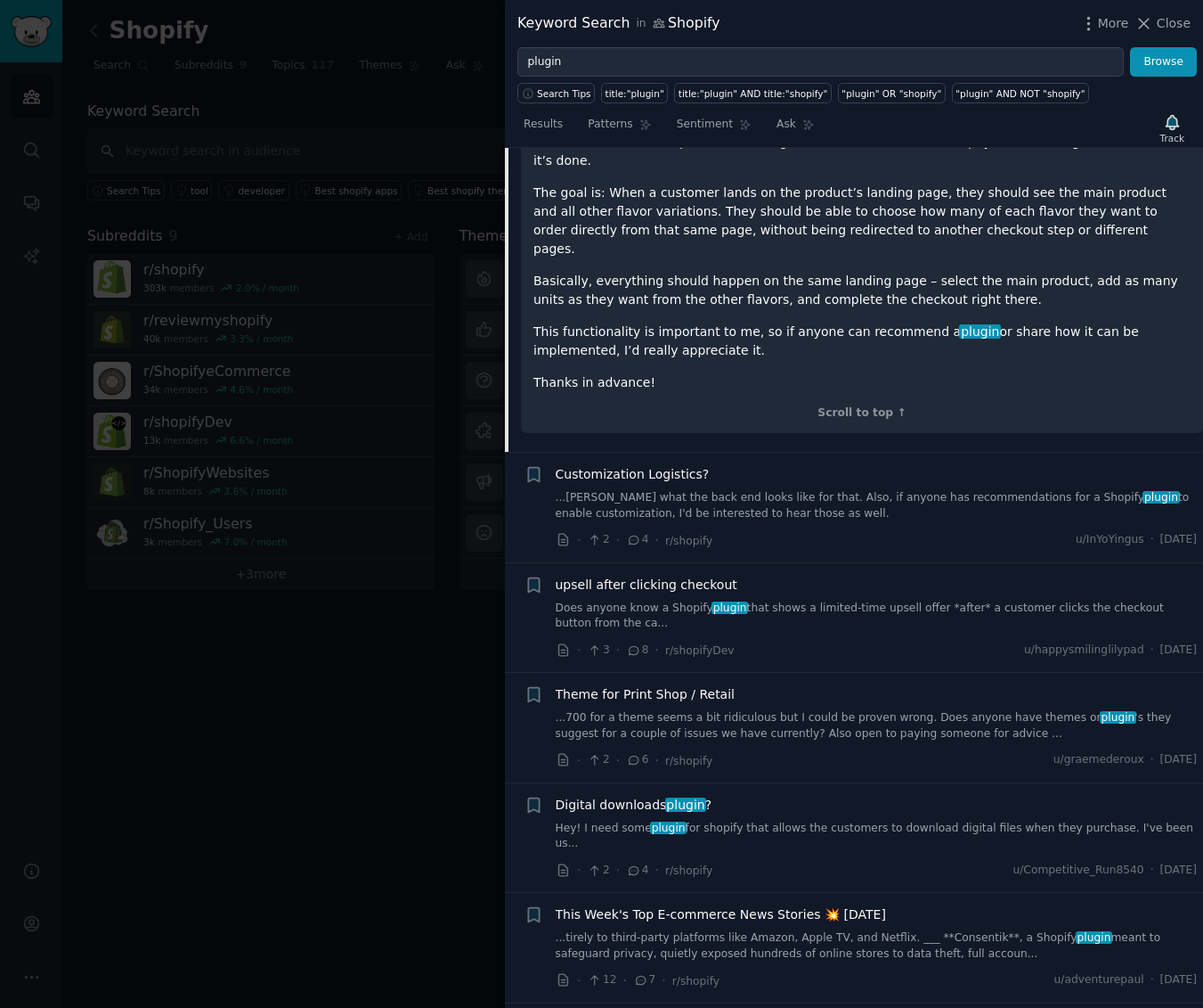
click at [739, 490] on link "...[PERSON_NAME] what the back end looks like for that. Also, if anyone has rec…" at bounding box center [877, 504] width 642 height 31
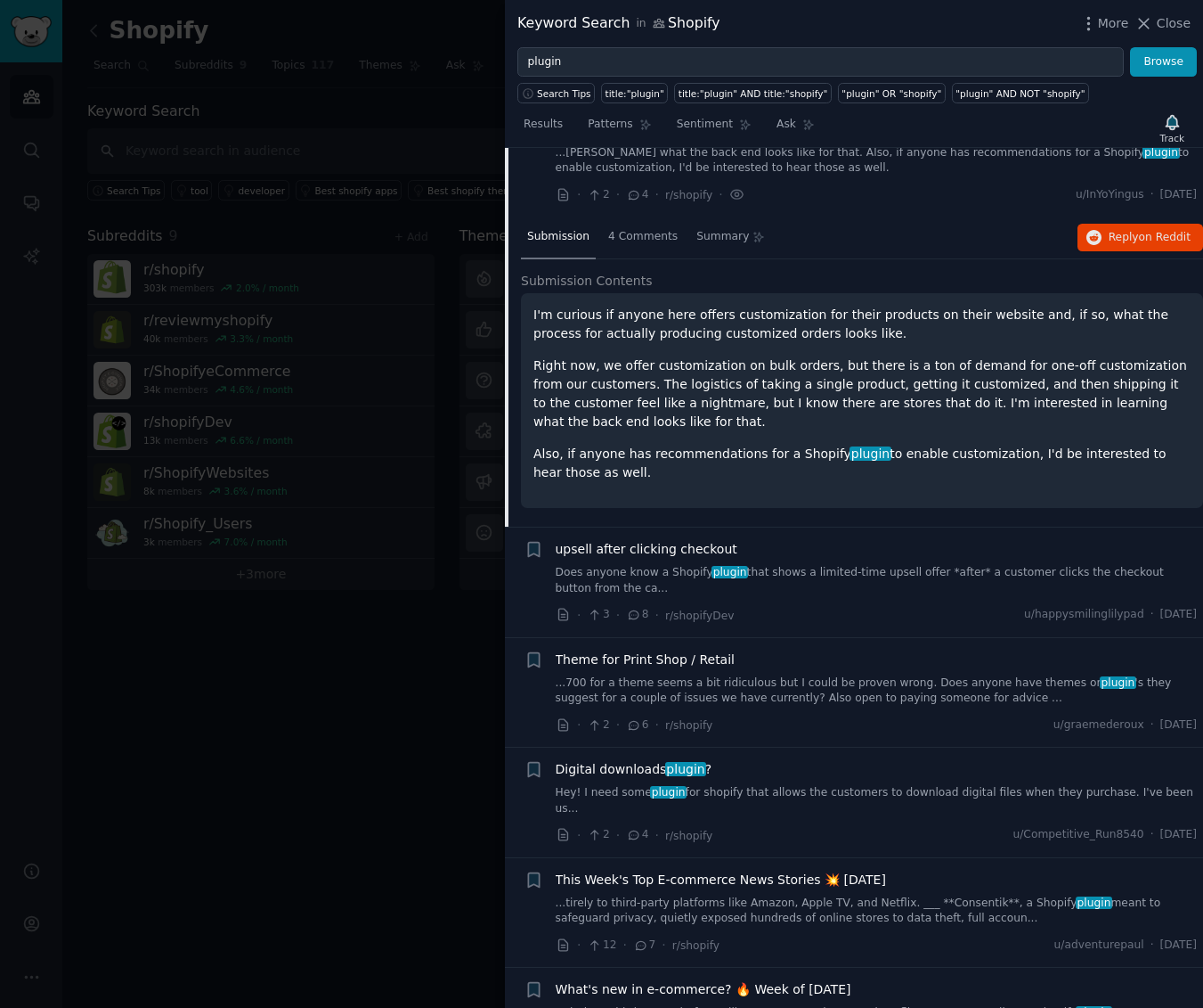
scroll to position [573, 0]
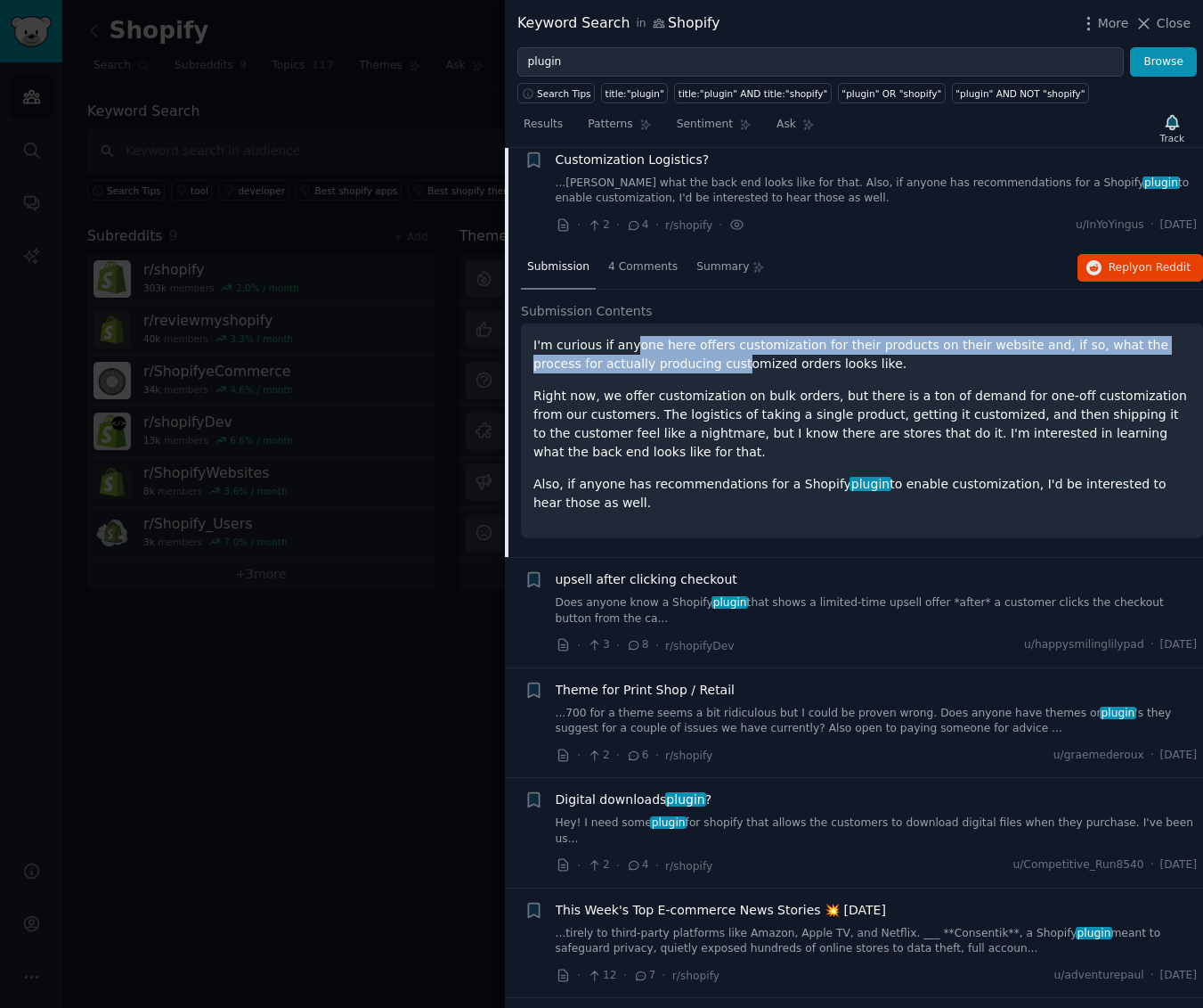
drag, startPoint x: 644, startPoint y: 355, endPoint x: 666, endPoint y: 364, distance: 23.8
click at [666, 364] on p "I'm curious if anyone here offers customization for their products on their web…" at bounding box center [861, 355] width 657 height 38
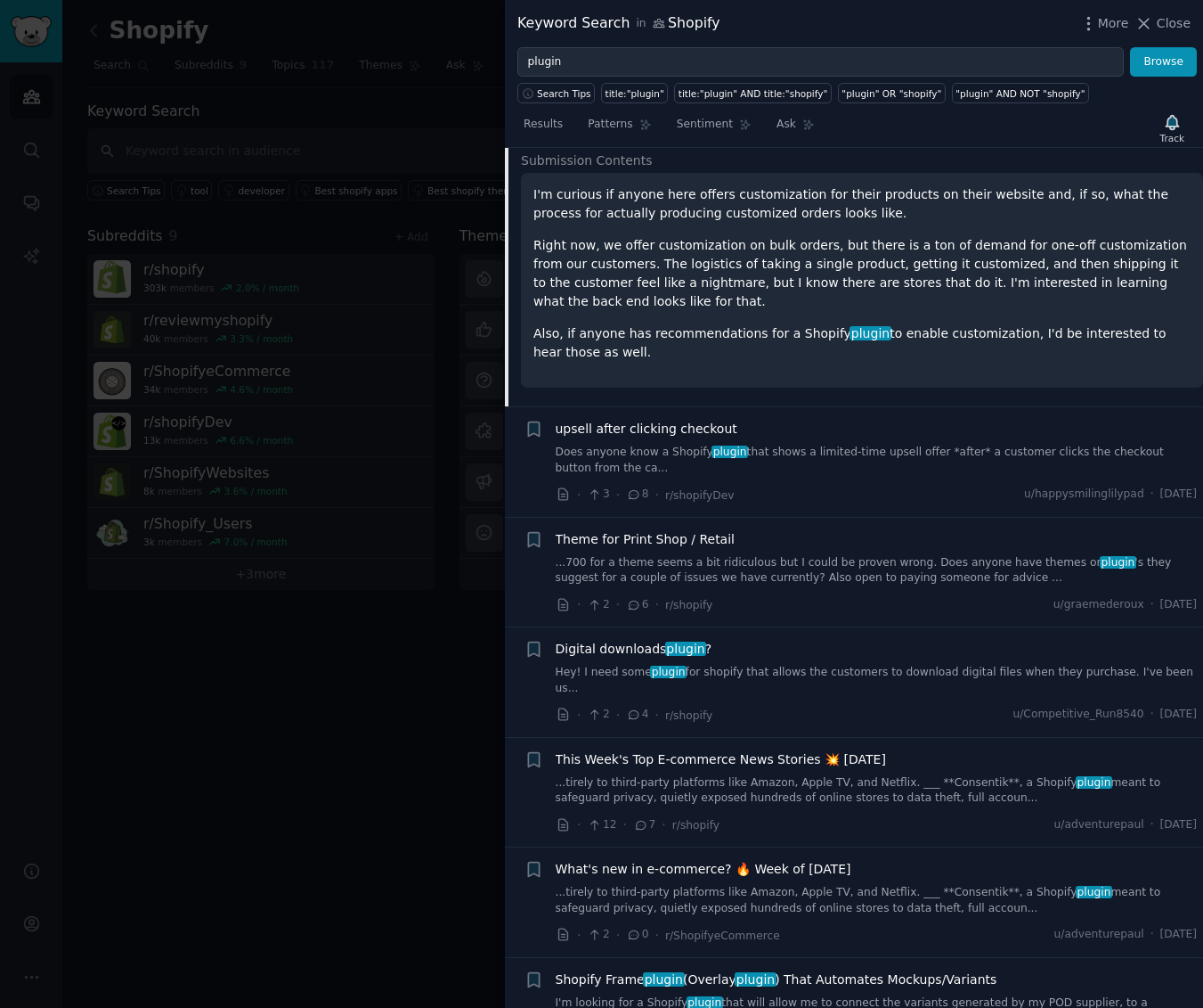
scroll to position [725, 0]
click at [685, 464] on link "Does anyone know a Shopify plugin that shows a limited-time upsell offer *after…" at bounding box center [877, 459] width 642 height 31
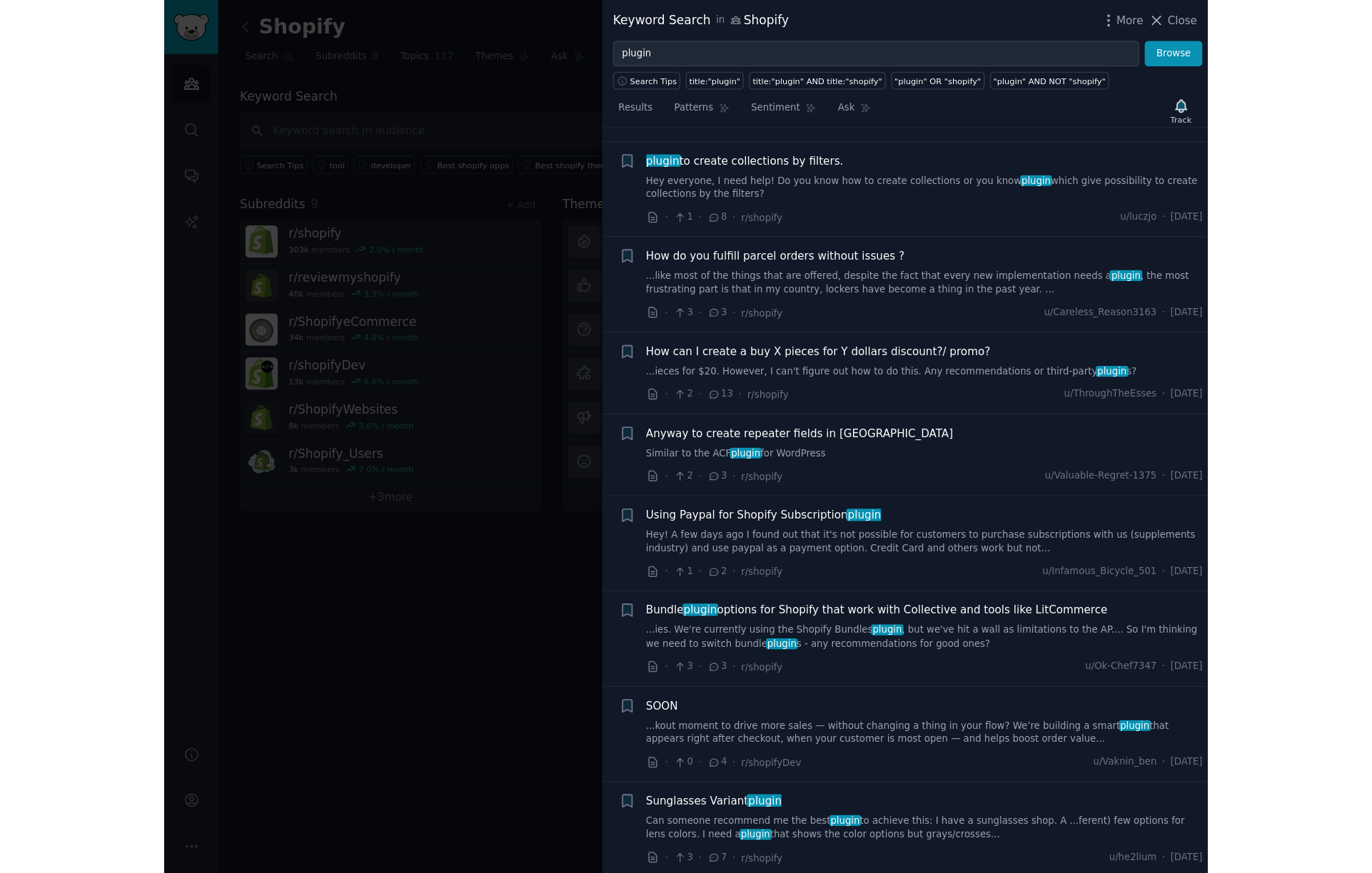
scroll to position [1638, 0]
